Goal: Navigation & Orientation: Find specific page/section

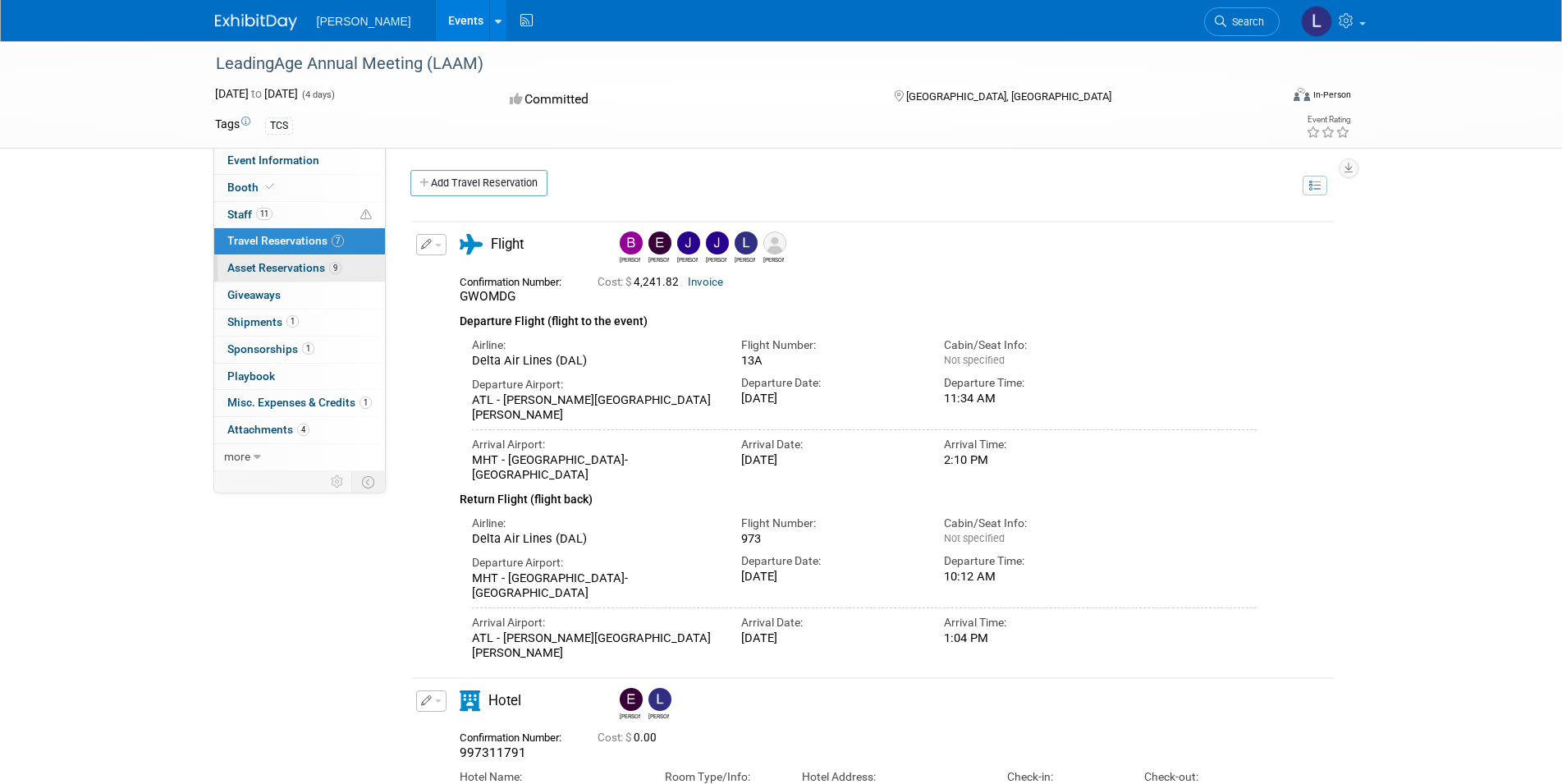
click at [294, 272] on span "Asset Reservations 9" at bounding box center [284, 267] width 114 height 13
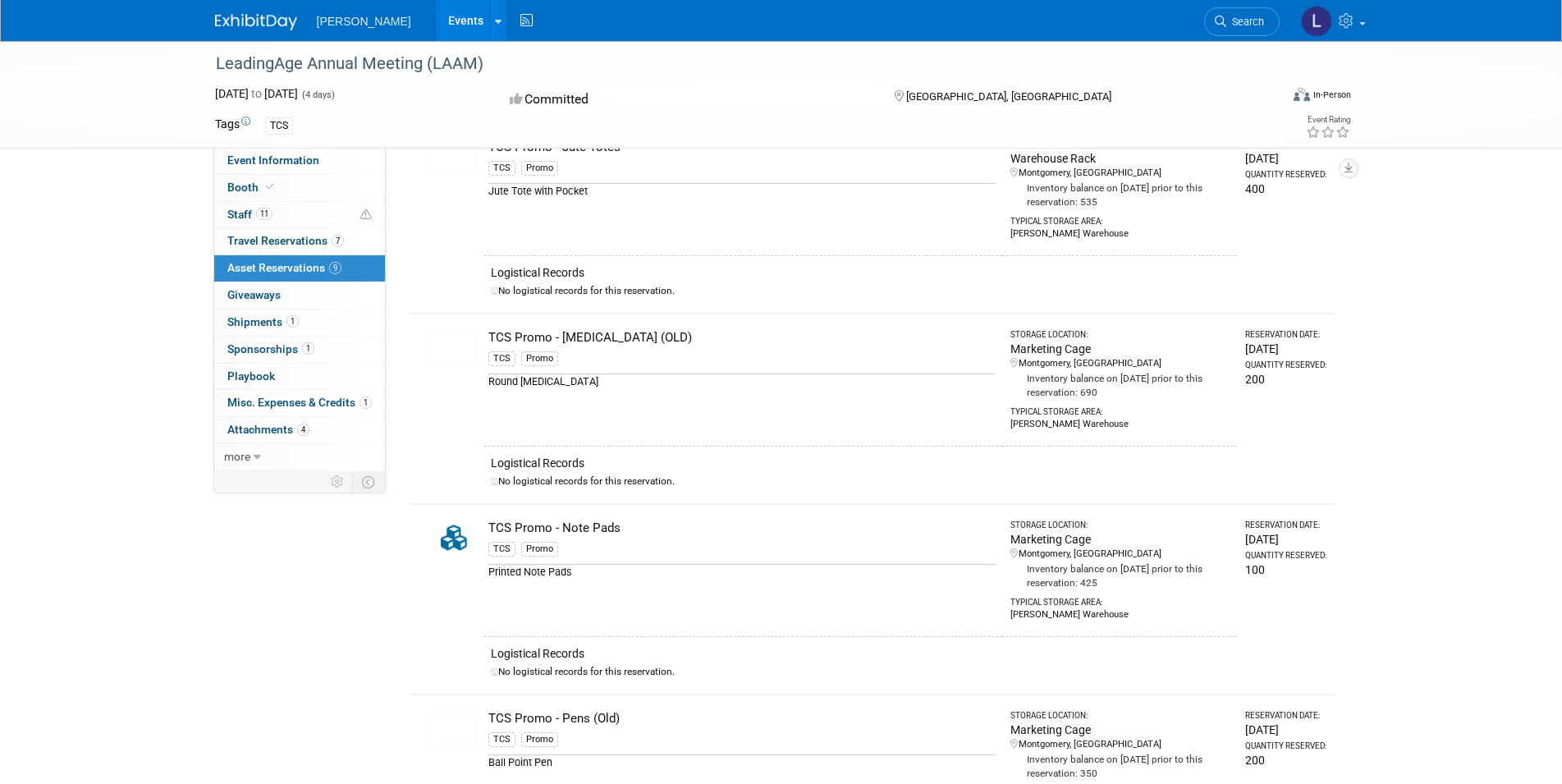
scroll to position [599, 0]
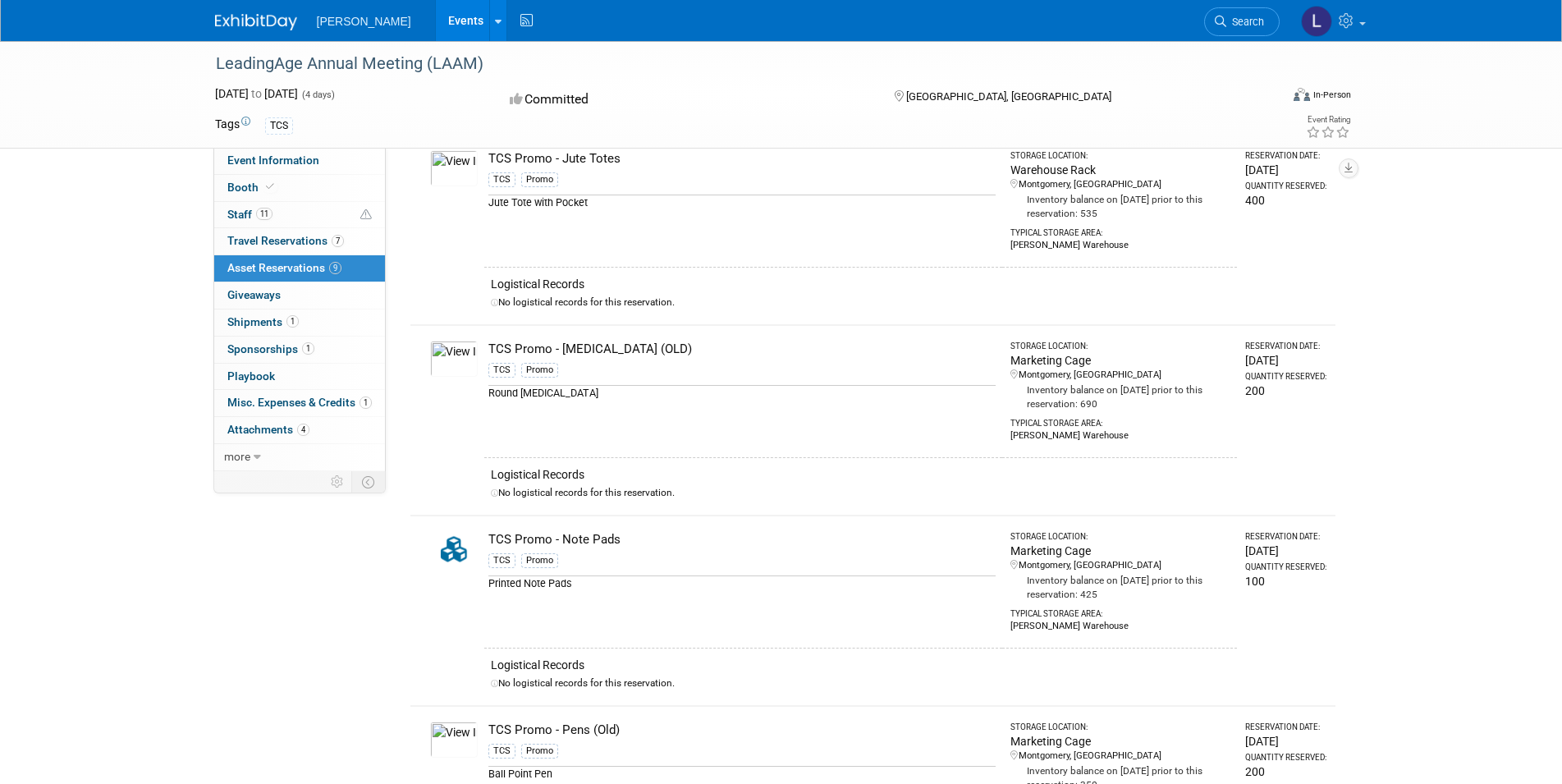
click at [435, 27] on link "Events" at bounding box center [465, 20] width 60 height 41
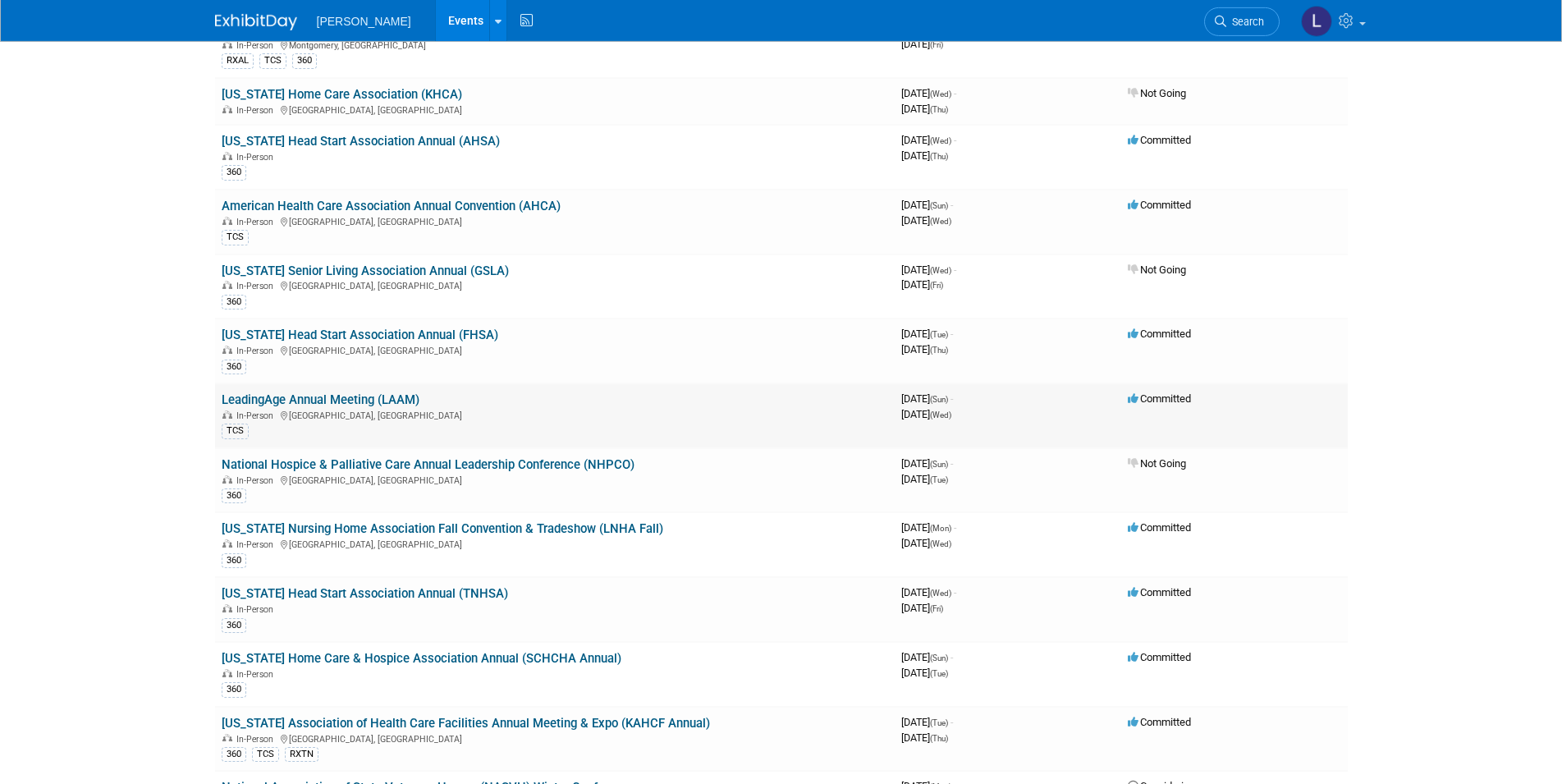
scroll to position [305, 0]
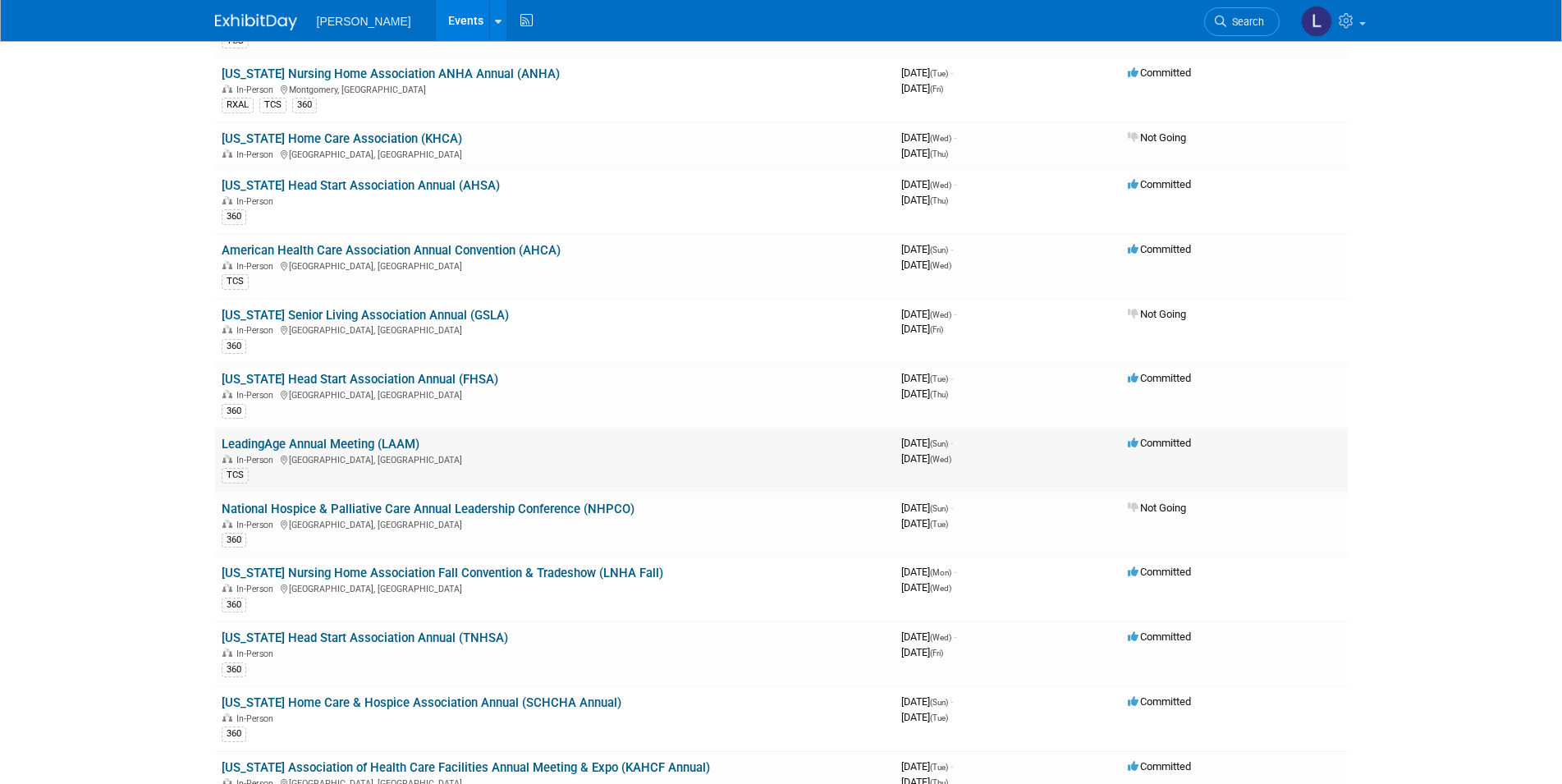
click at [349, 443] on link "LeadingAge Annual Meeting (LAAM)" at bounding box center [320, 443] width 198 height 15
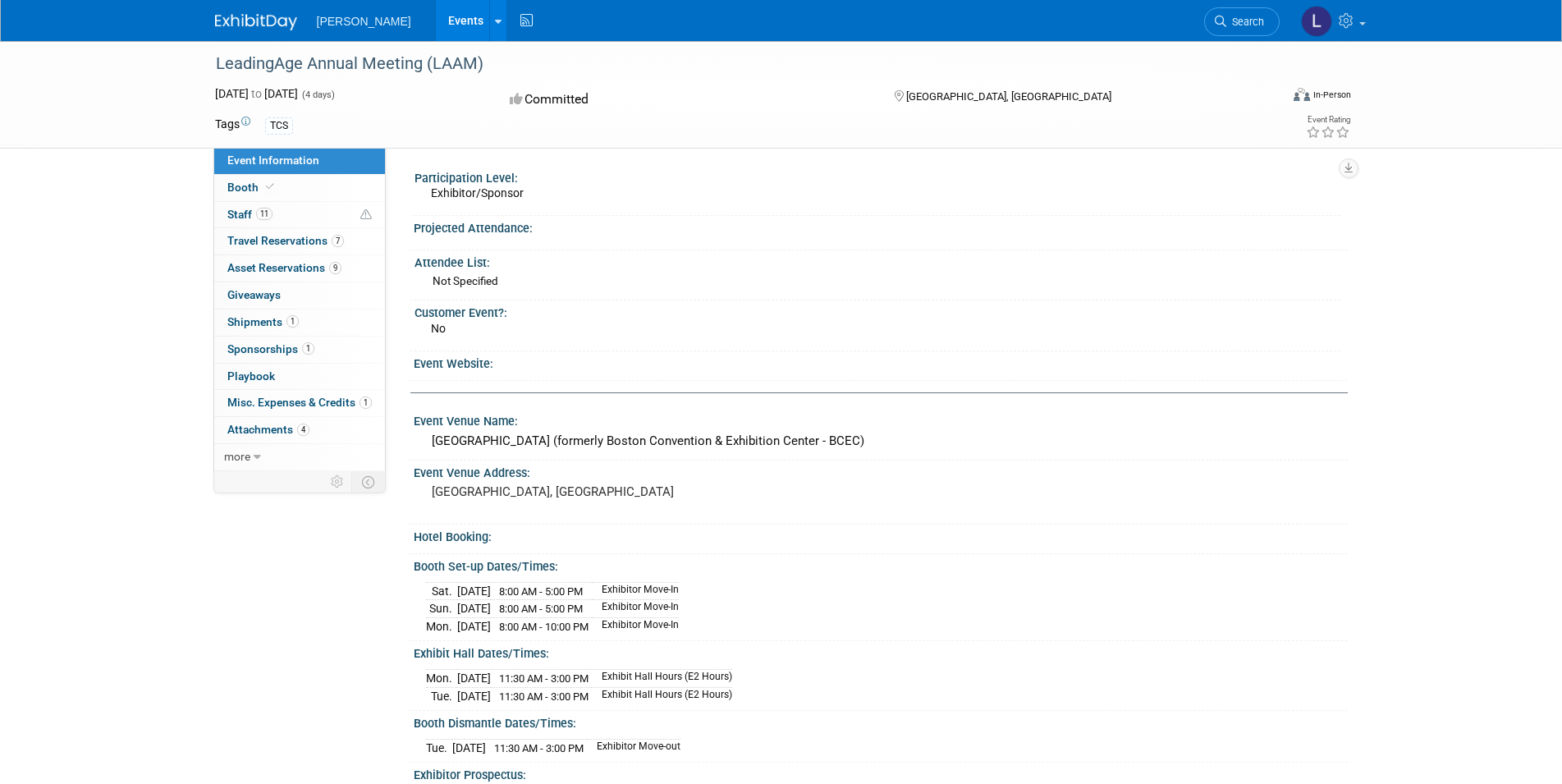
click at [435, 18] on link "Events" at bounding box center [465, 20] width 60 height 41
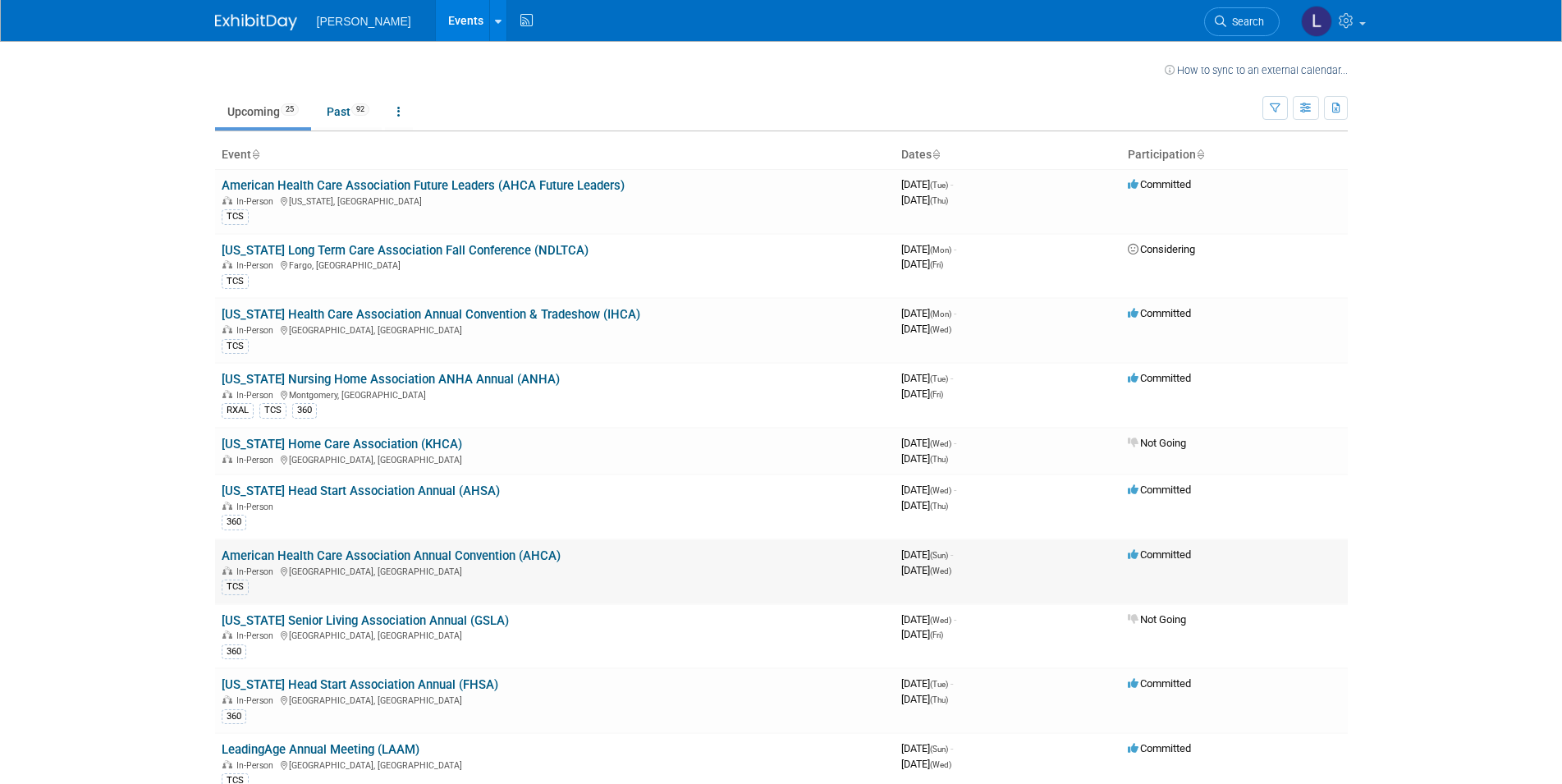
click at [396, 559] on link "American Health Care Association Annual Convention (AHCA)" at bounding box center [390, 555] width 339 height 15
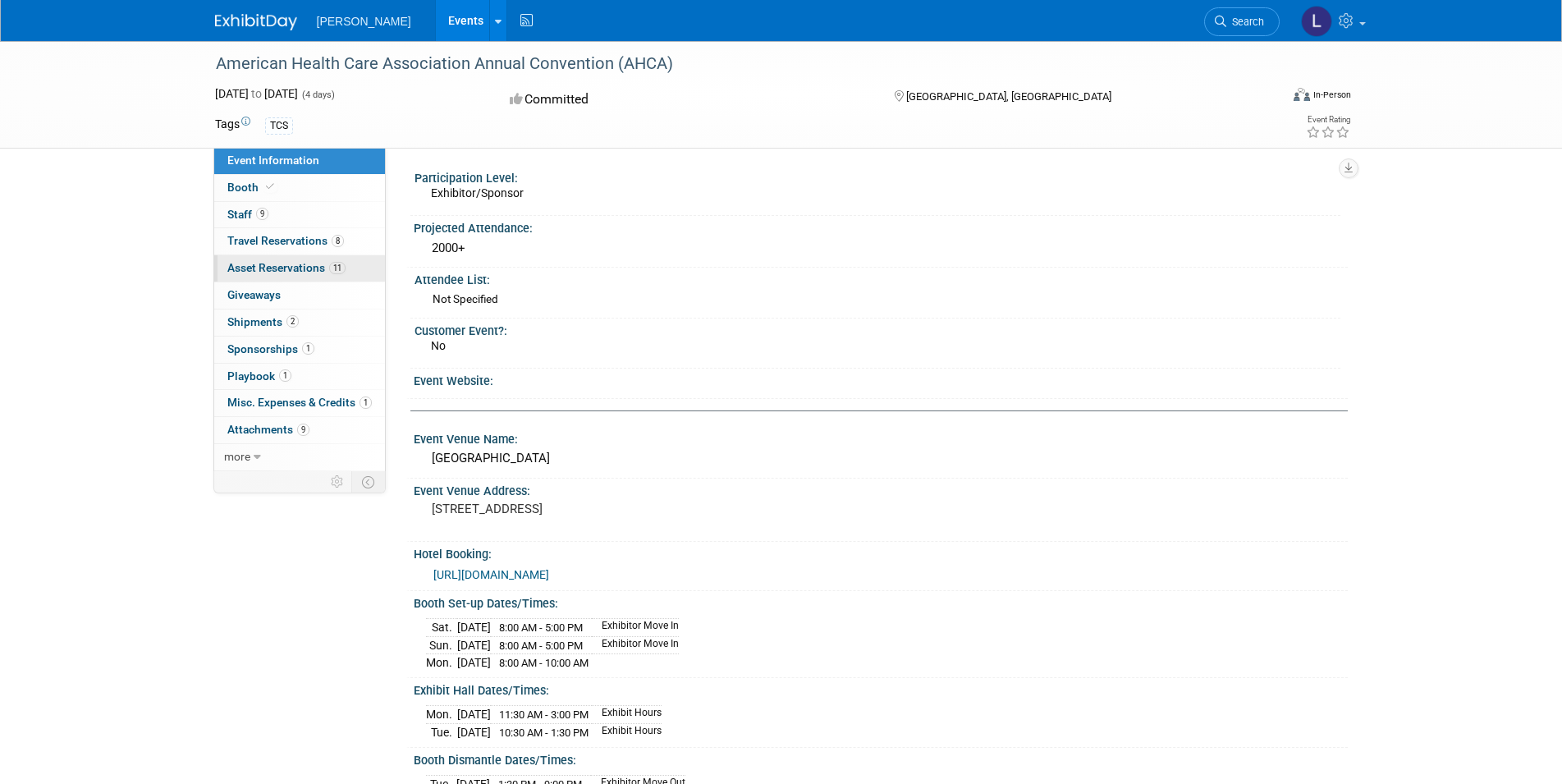
click at [286, 269] on span "Asset Reservations 11" at bounding box center [286, 267] width 118 height 13
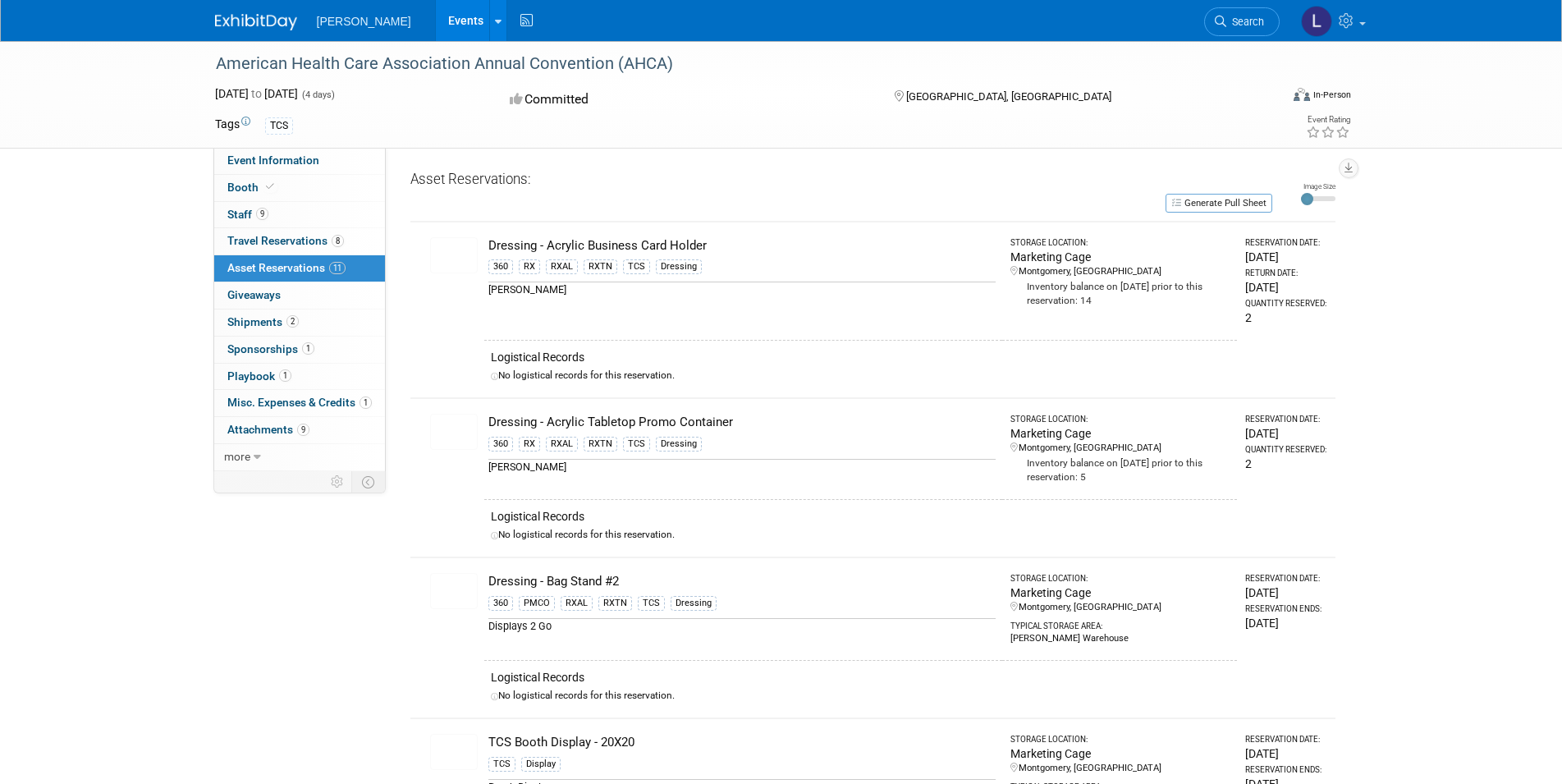
click at [435, 20] on link "Events" at bounding box center [465, 20] width 60 height 41
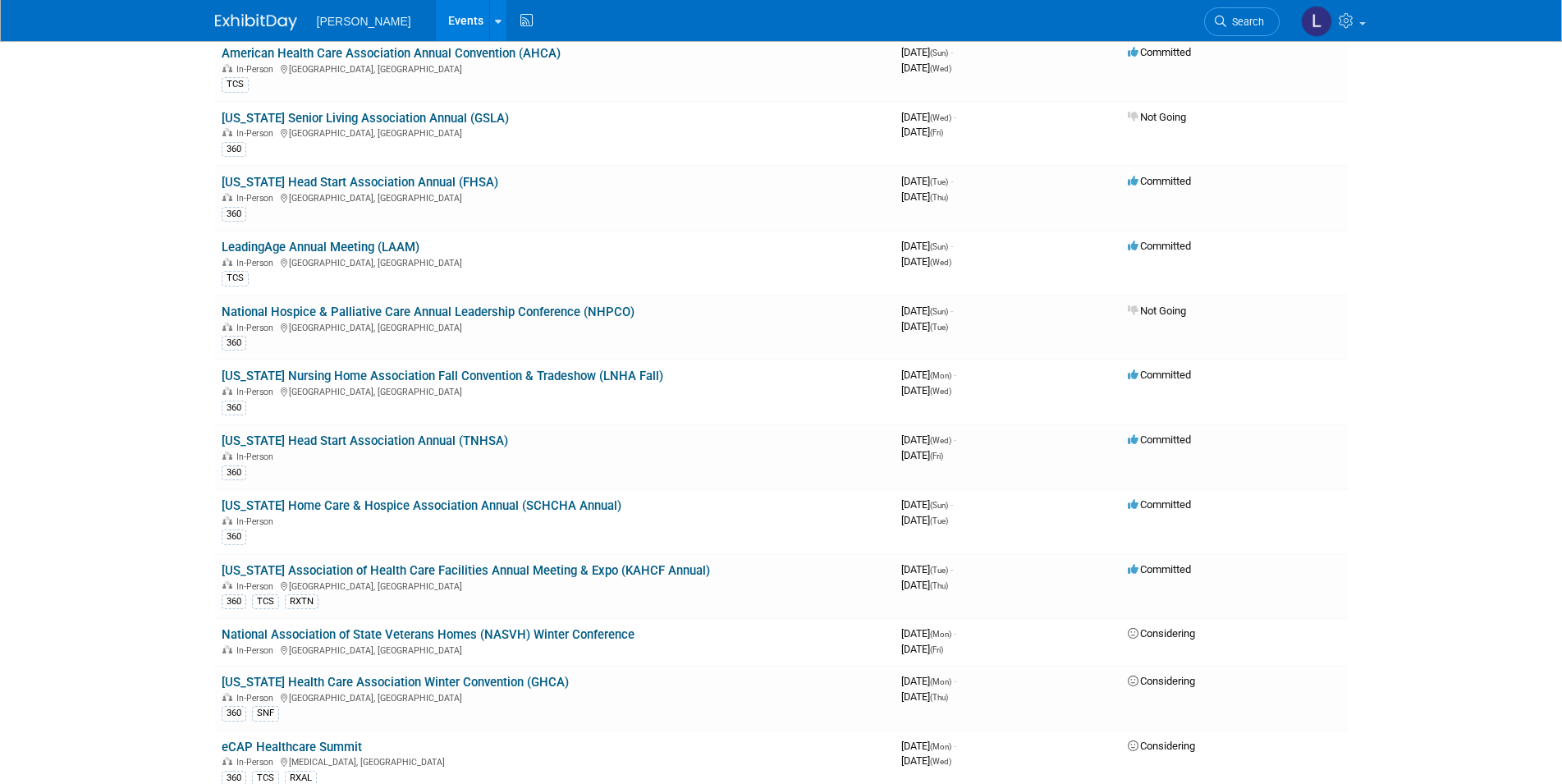
scroll to position [586, 0]
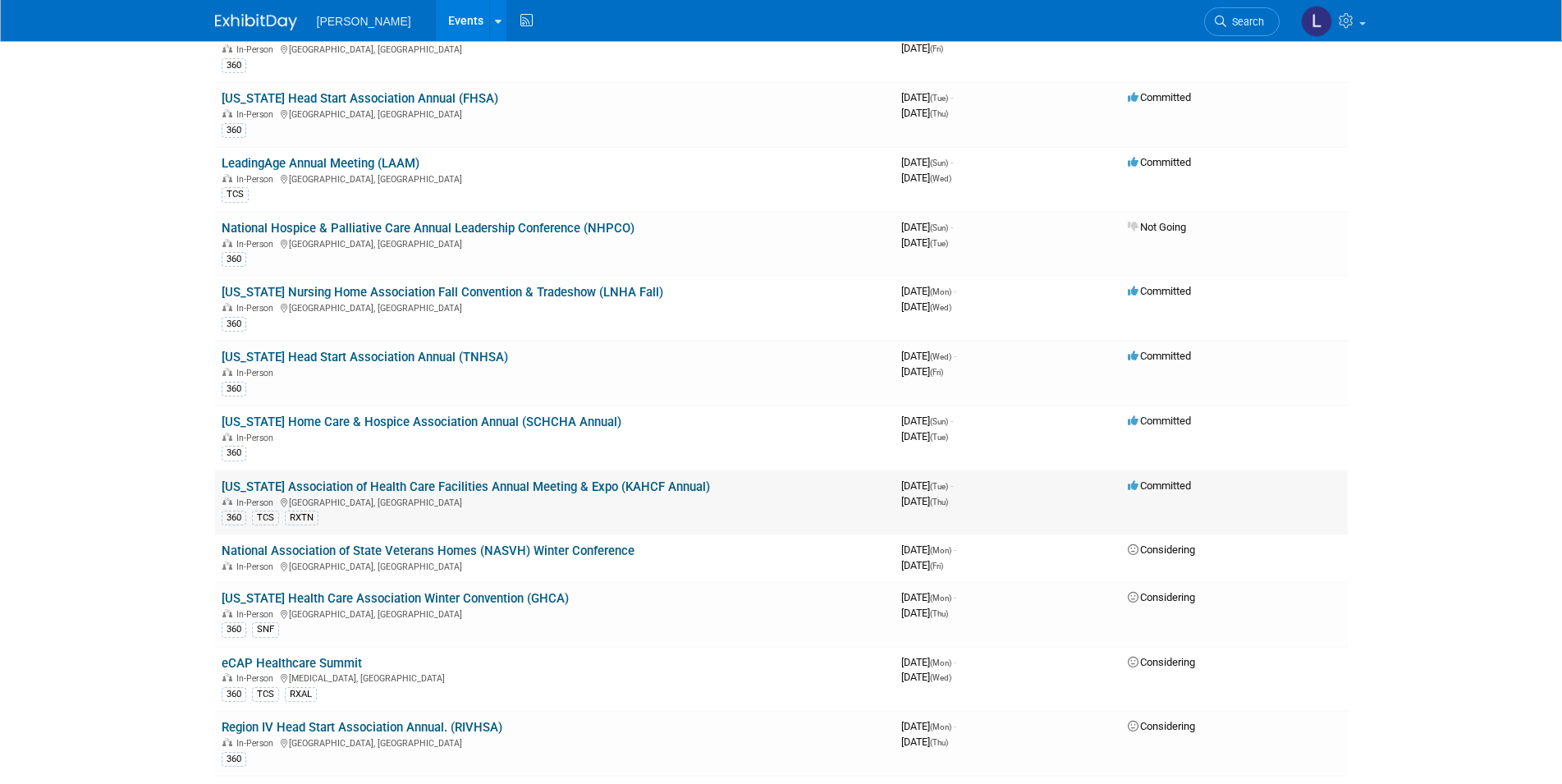
click at [389, 488] on link "[US_STATE] Association of Health Care Facilities Annual Meeting & Expo (KAHCF A…" at bounding box center [465, 487] width 488 height 15
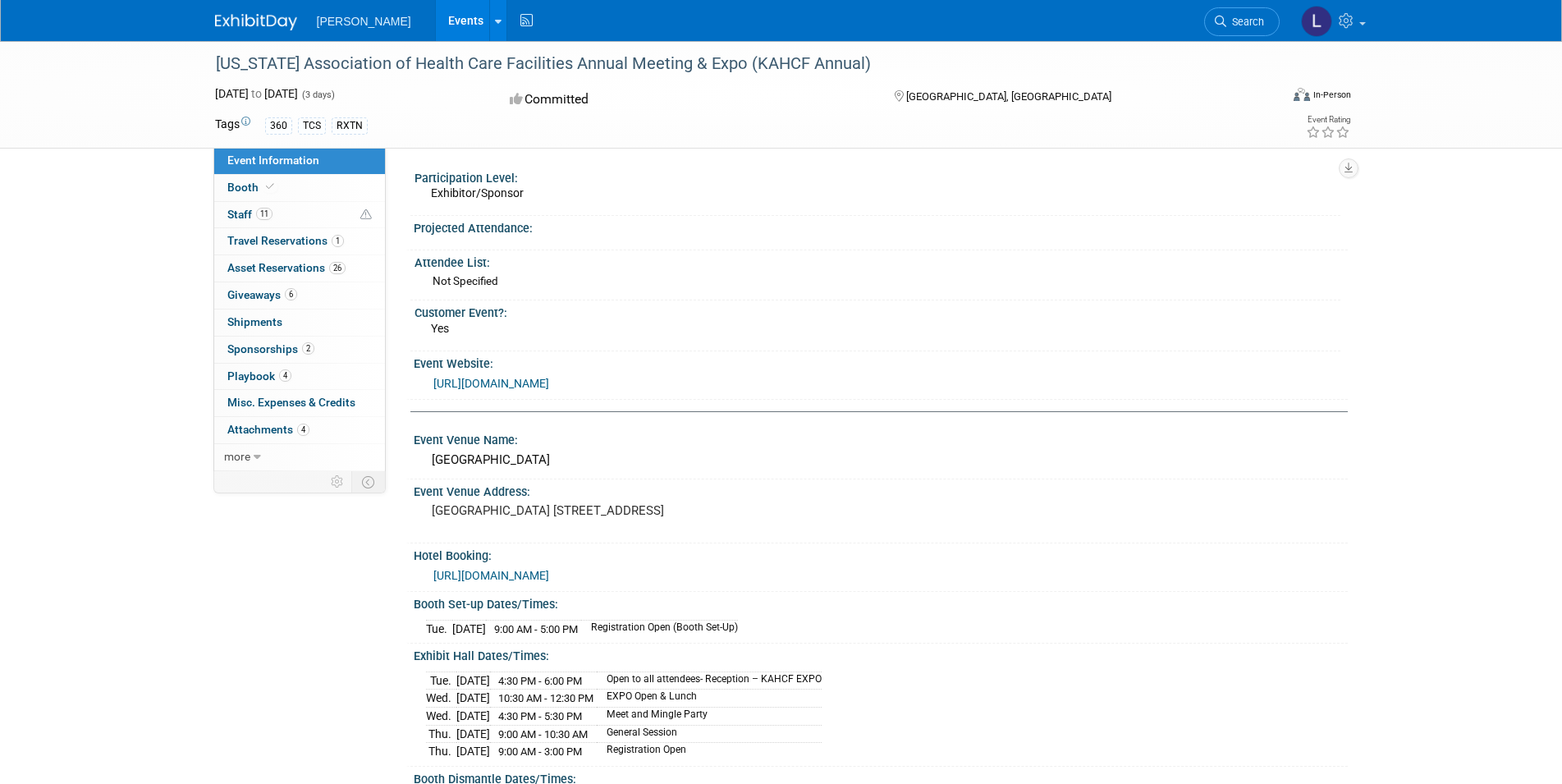
click at [435, 16] on link "Events" at bounding box center [465, 20] width 60 height 41
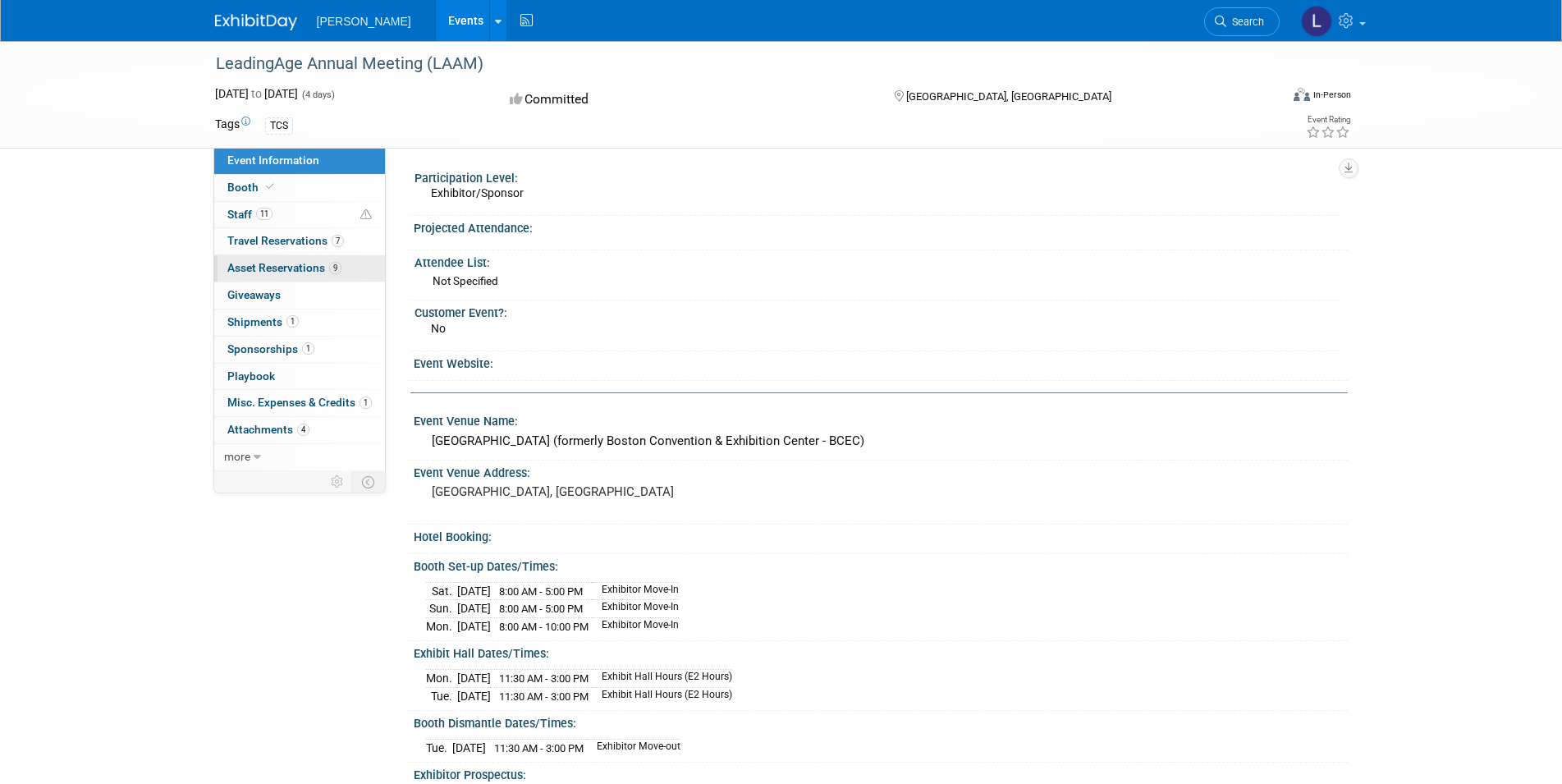
click at [282, 271] on span "Asset Reservations 9" at bounding box center [284, 267] width 114 height 13
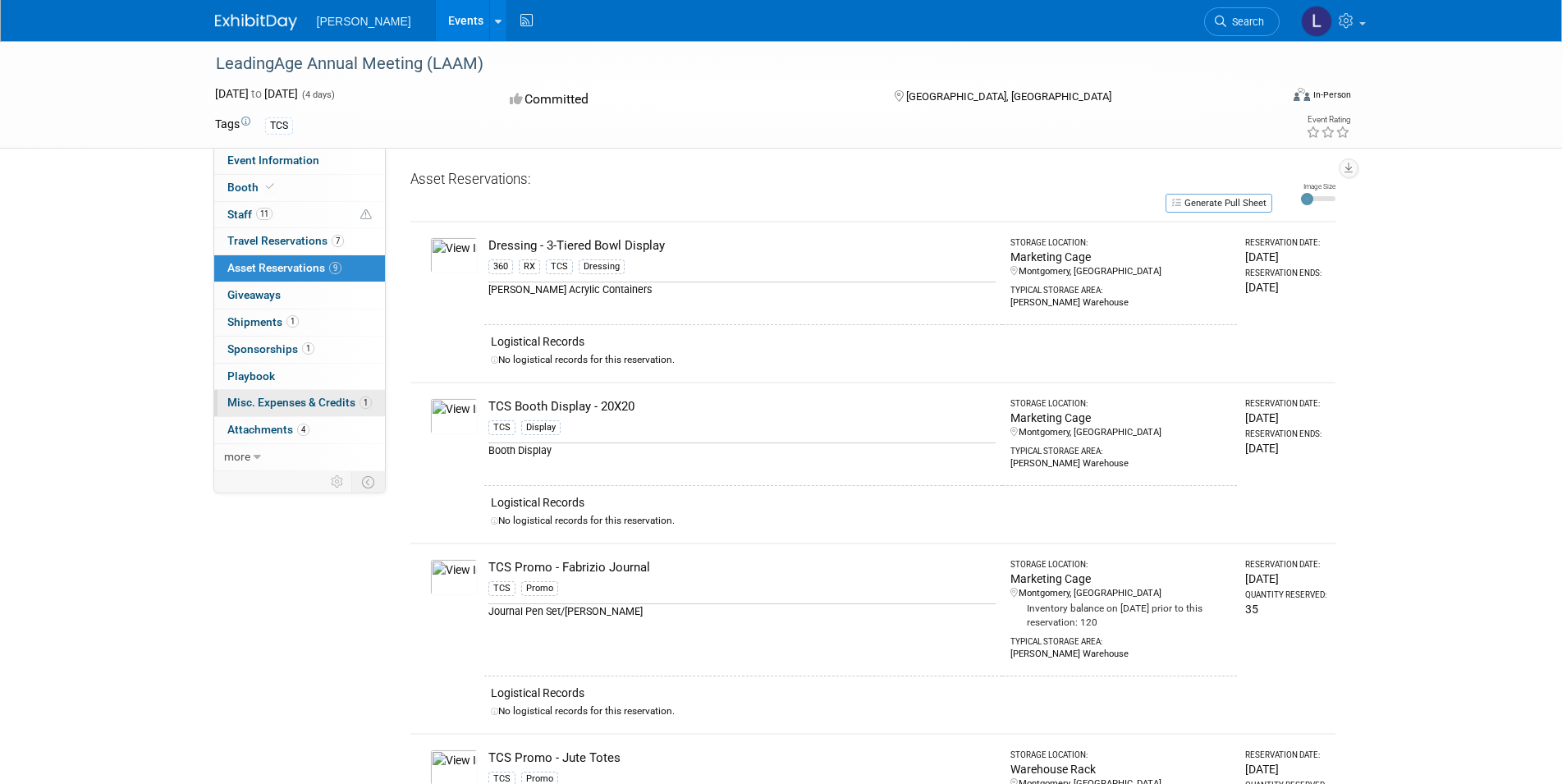
click at [310, 404] on span "Misc. Expenses & Credits 1" at bounding box center [299, 402] width 145 height 13
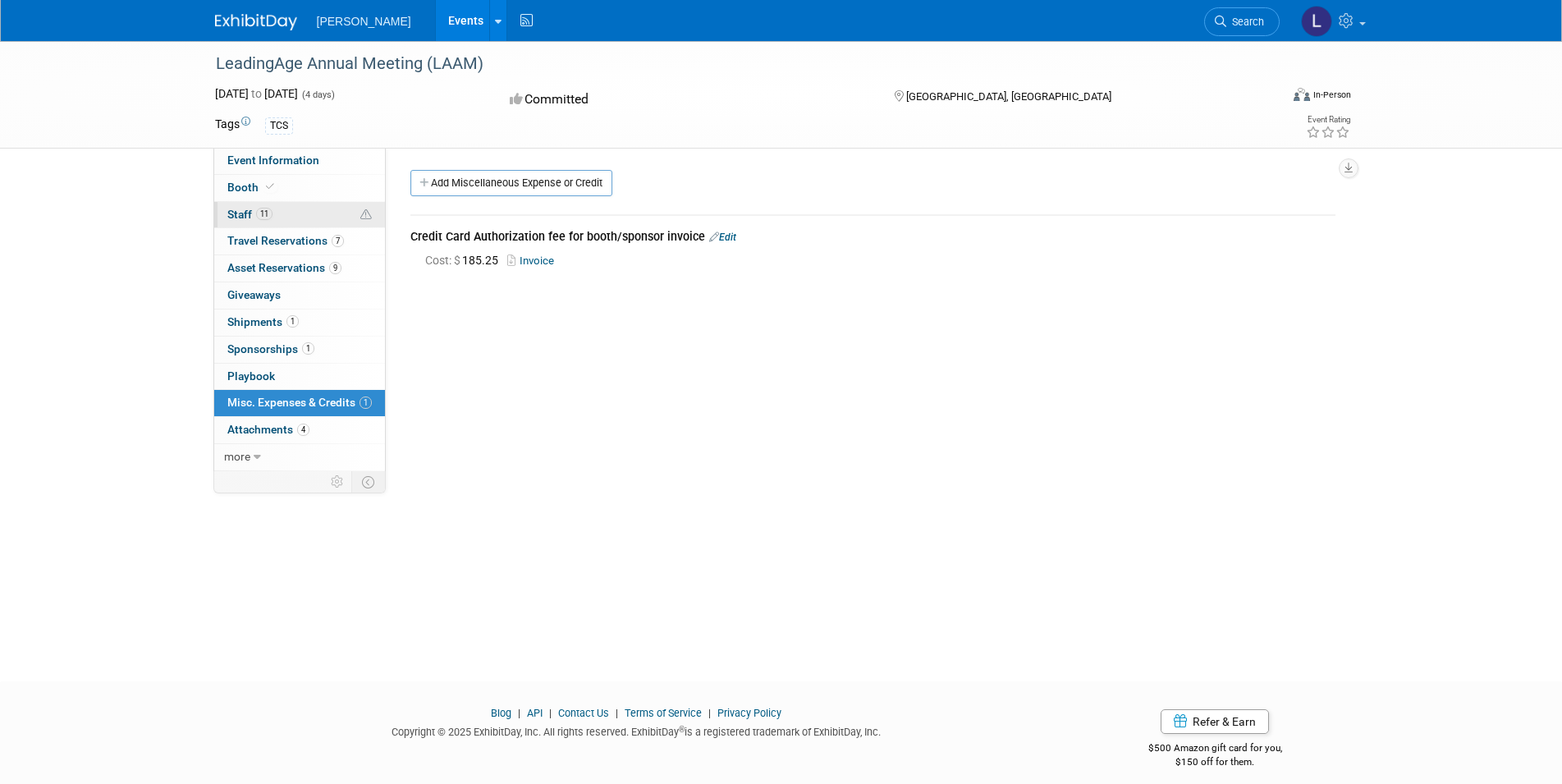
click at [232, 212] on span "Staff 11" at bounding box center [250, 213] width 45 height 13
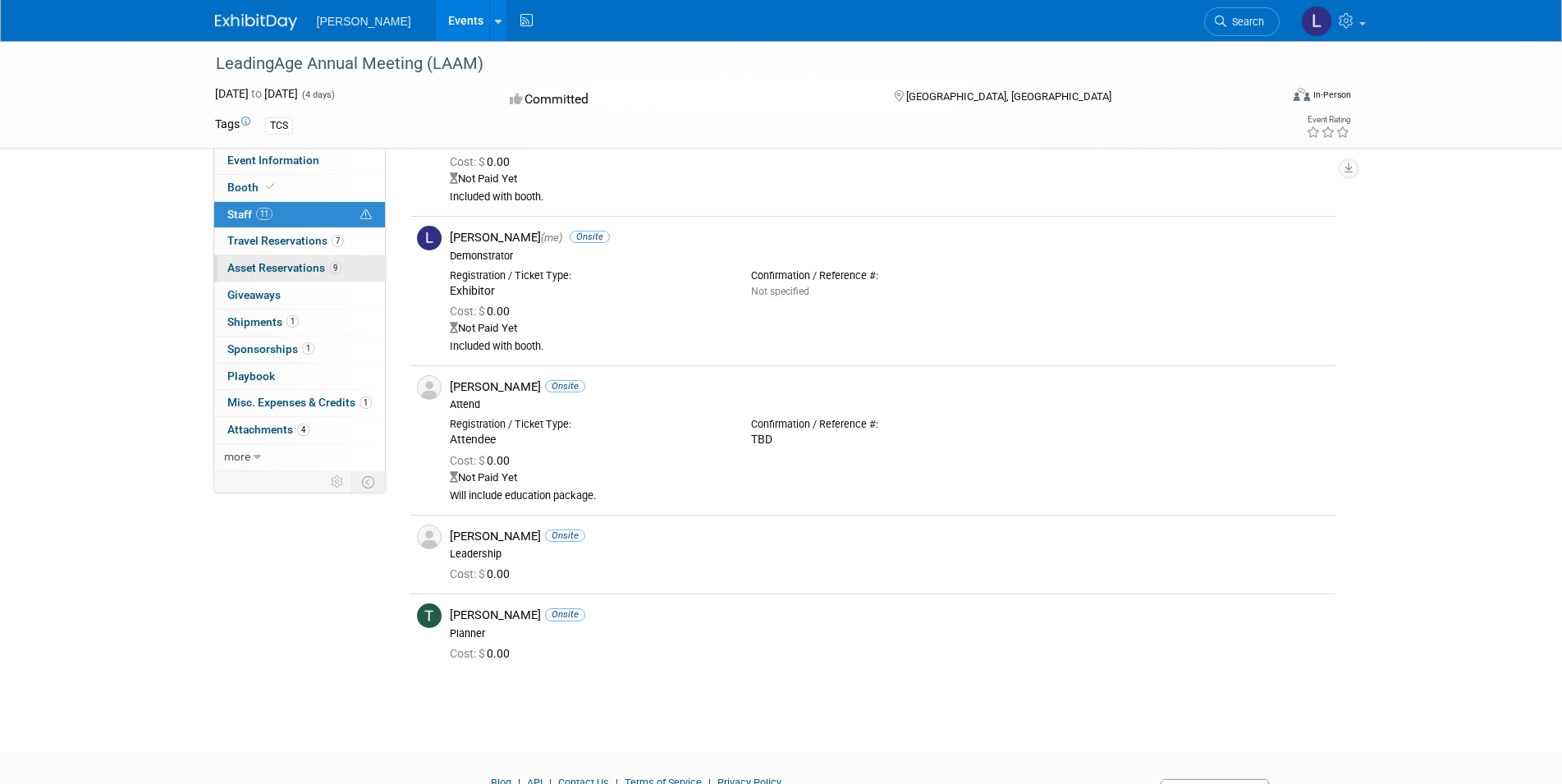
scroll to position [827, 0]
click at [295, 244] on span "Travel Reservations 7" at bounding box center [285, 240] width 116 height 13
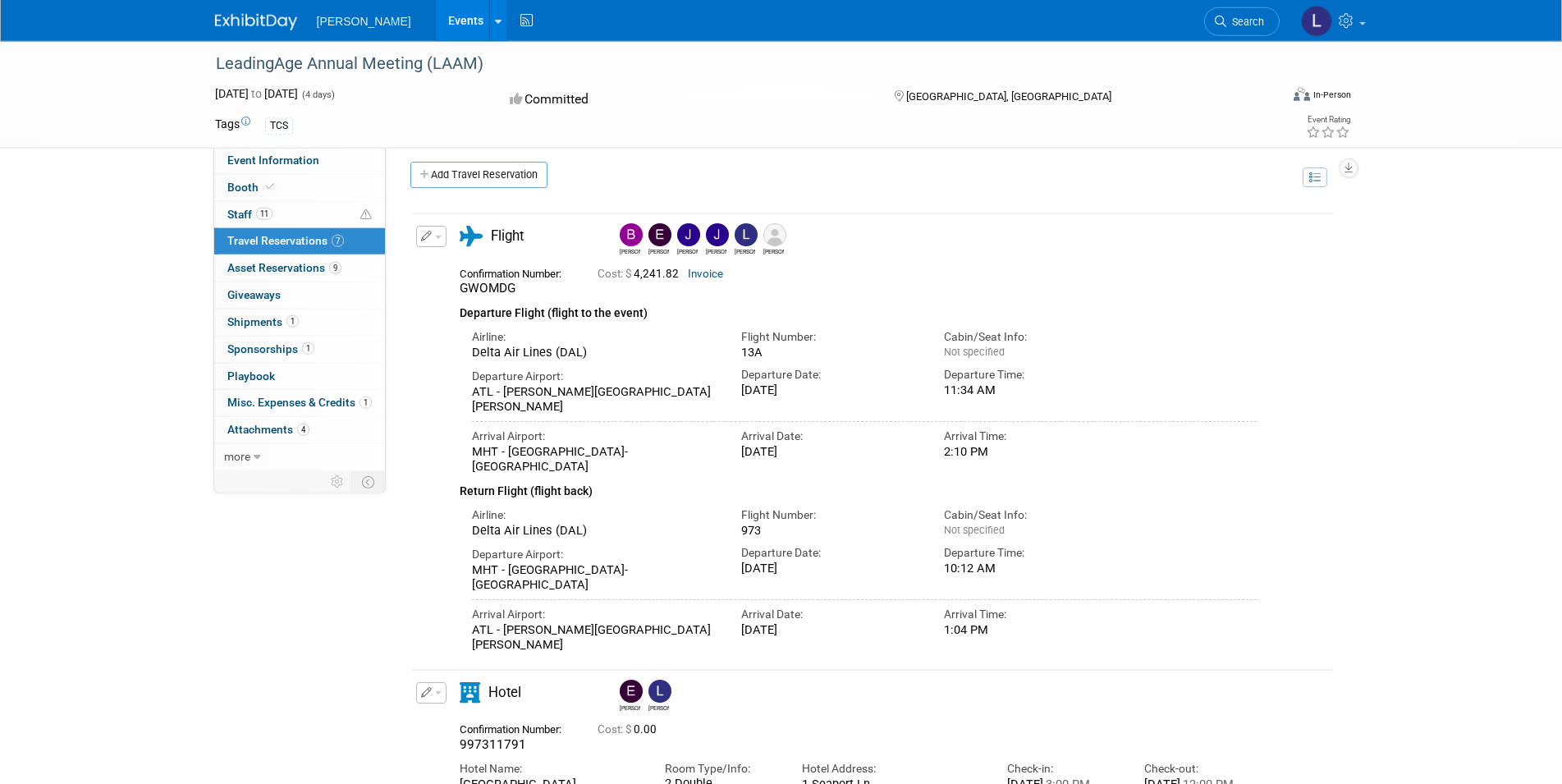
scroll to position [0, 0]
